Goal: Information Seeking & Learning: Learn about a topic

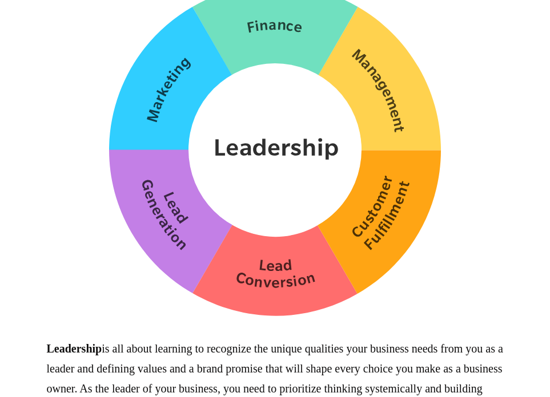
scroll to position [2690, 0]
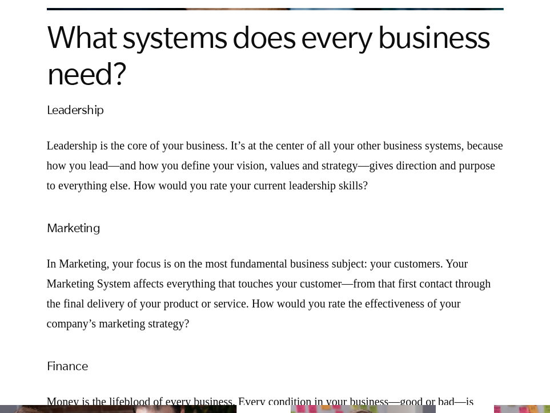
scroll to position [1298, 0]
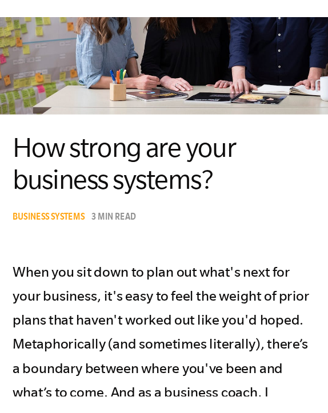
scroll to position [137, 0]
